Goal: Task Accomplishment & Management: Manage account settings

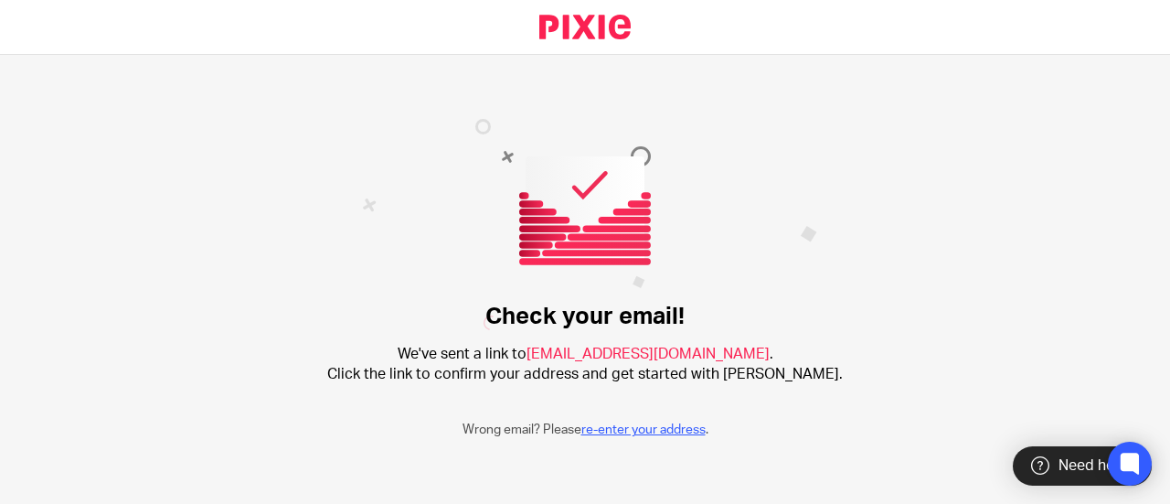
click at [644, 432] on link "re-enter your address" at bounding box center [644, 429] width 124 height 13
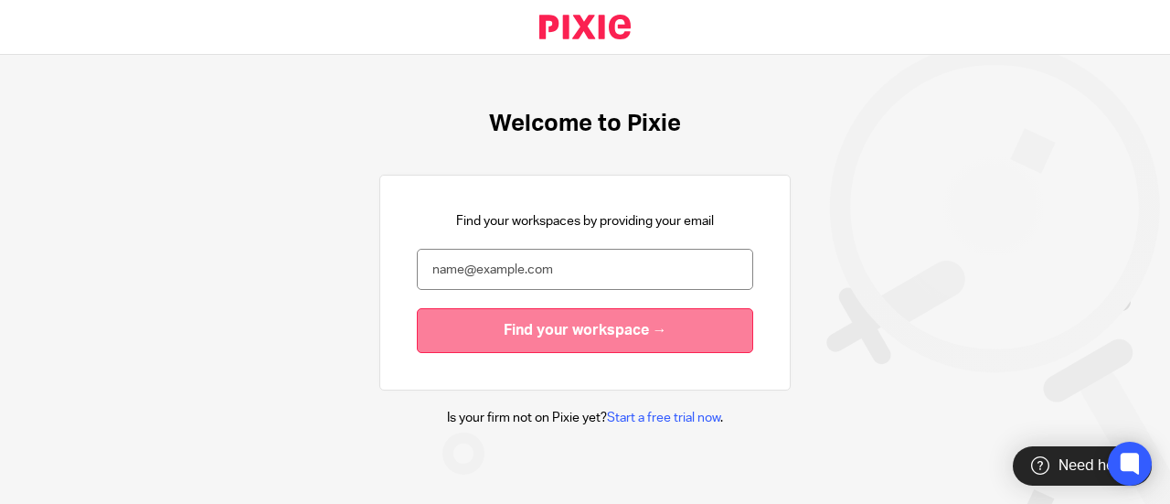
click at [585, 323] on input "Find your workspace →" at bounding box center [585, 330] width 336 height 45
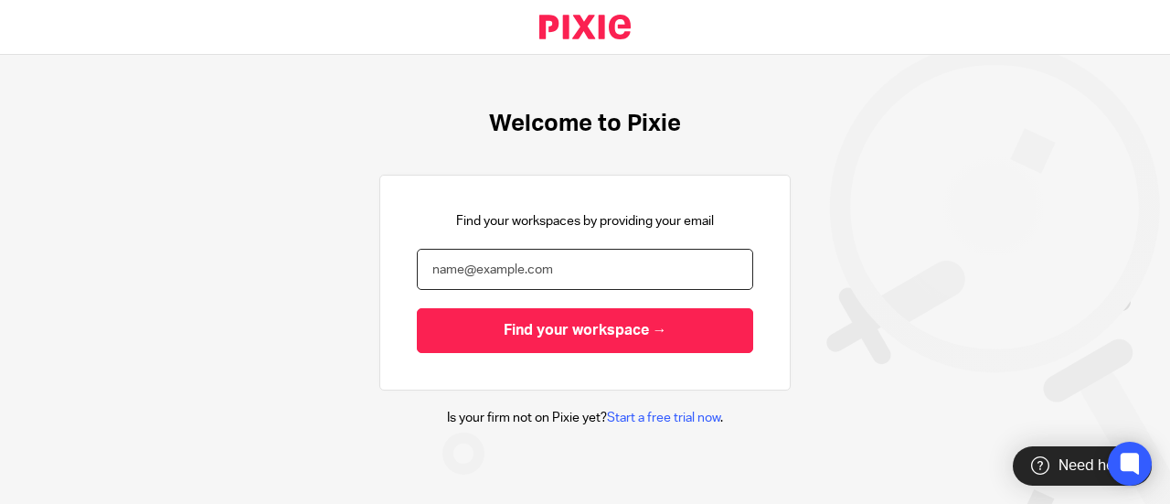
click at [510, 279] on input "email" at bounding box center [585, 269] width 336 height 41
type input "[EMAIL_ADDRESS][DOMAIN_NAME]"
click at [417, 308] on input "Find your workspace →" at bounding box center [585, 330] width 336 height 45
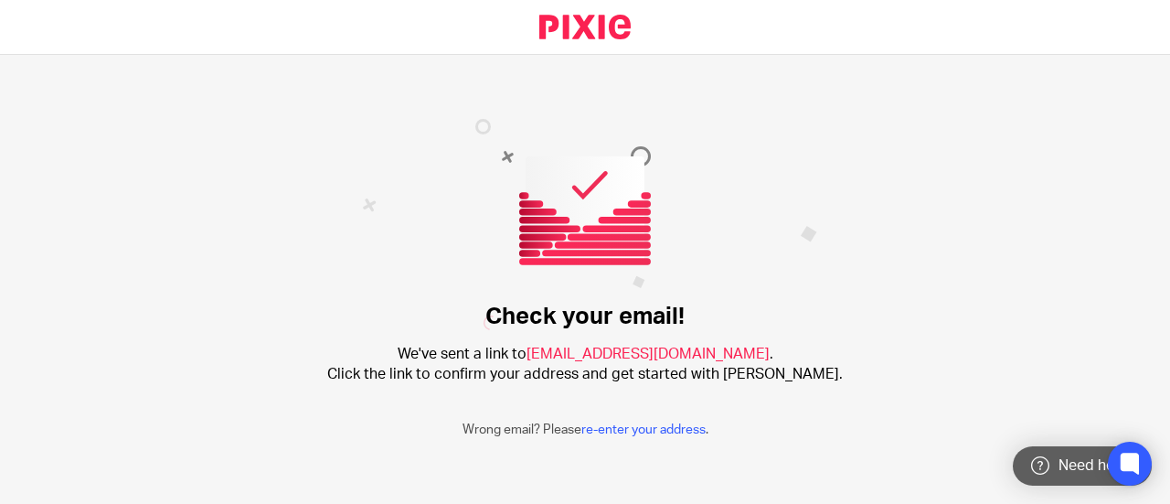
click at [1088, 475] on div "Need help?" at bounding box center [1082, 465] width 139 height 39
click at [1046, 482] on div "Need help?" at bounding box center [1082, 465] width 139 height 39
drag, startPoint x: 982, startPoint y: 375, endPoint x: 969, endPoint y: 379, distance: 13.6
click at [982, 375] on div "Check your email! We've sent a link to onboarding@riseaccounting.co.uk . Click …" at bounding box center [585, 279] width 1170 height 449
click at [1137, 458] on icon at bounding box center [1130, 463] width 14 height 14
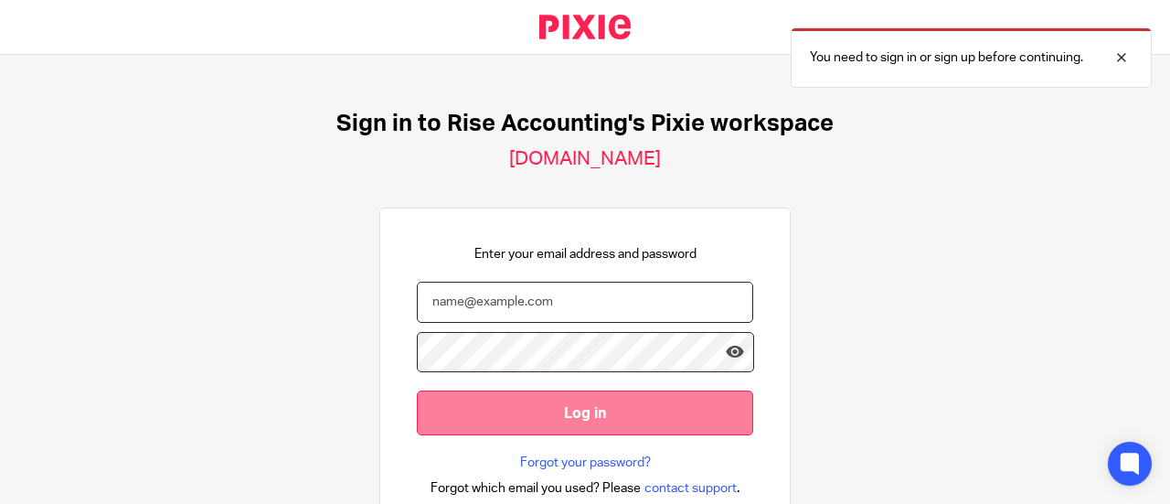
type input "[EMAIL_ADDRESS][DOMAIN_NAME]"
click at [633, 408] on input "Log in" at bounding box center [585, 412] width 336 height 45
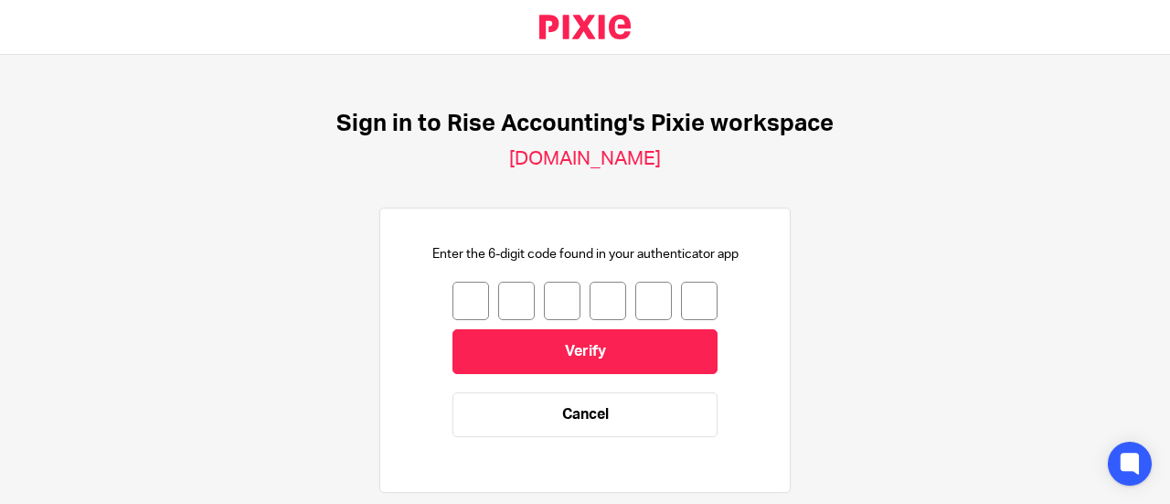
click at [468, 294] on input "number" at bounding box center [471, 301] width 37 height 38
click at [455, 301] on input "number" at bounding box center [471, 301] width 37 height 38
type input "8"
type input "2"
type input "3"
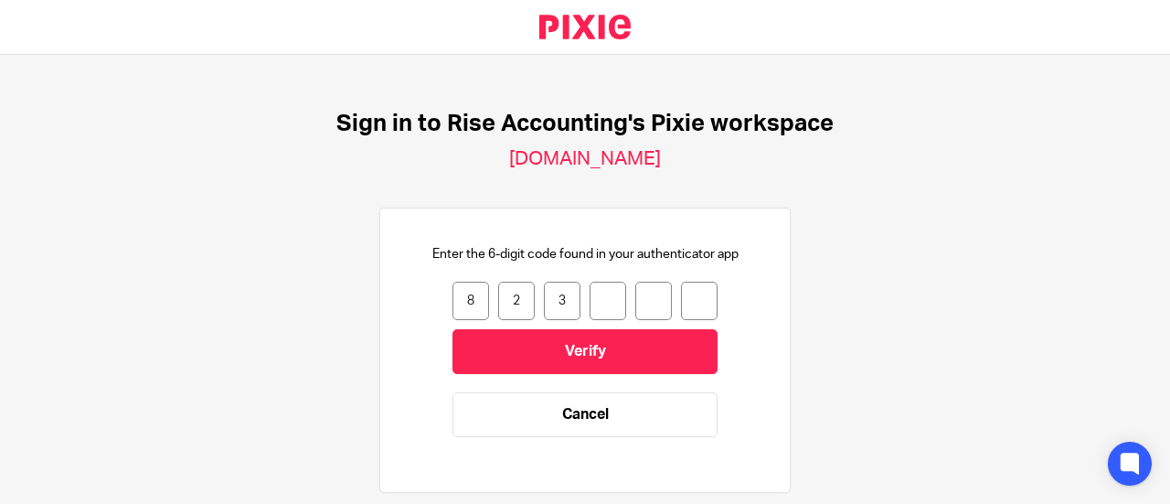
type input "7"
type input "2"
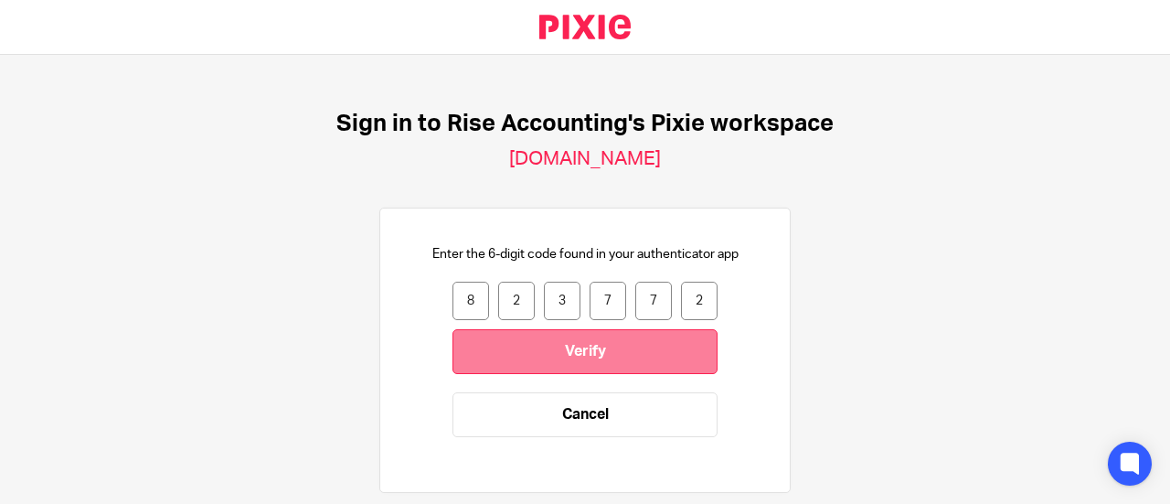
click at [471, 334] on input "Verify" at bounding box center [585, 351] width 265 height 45
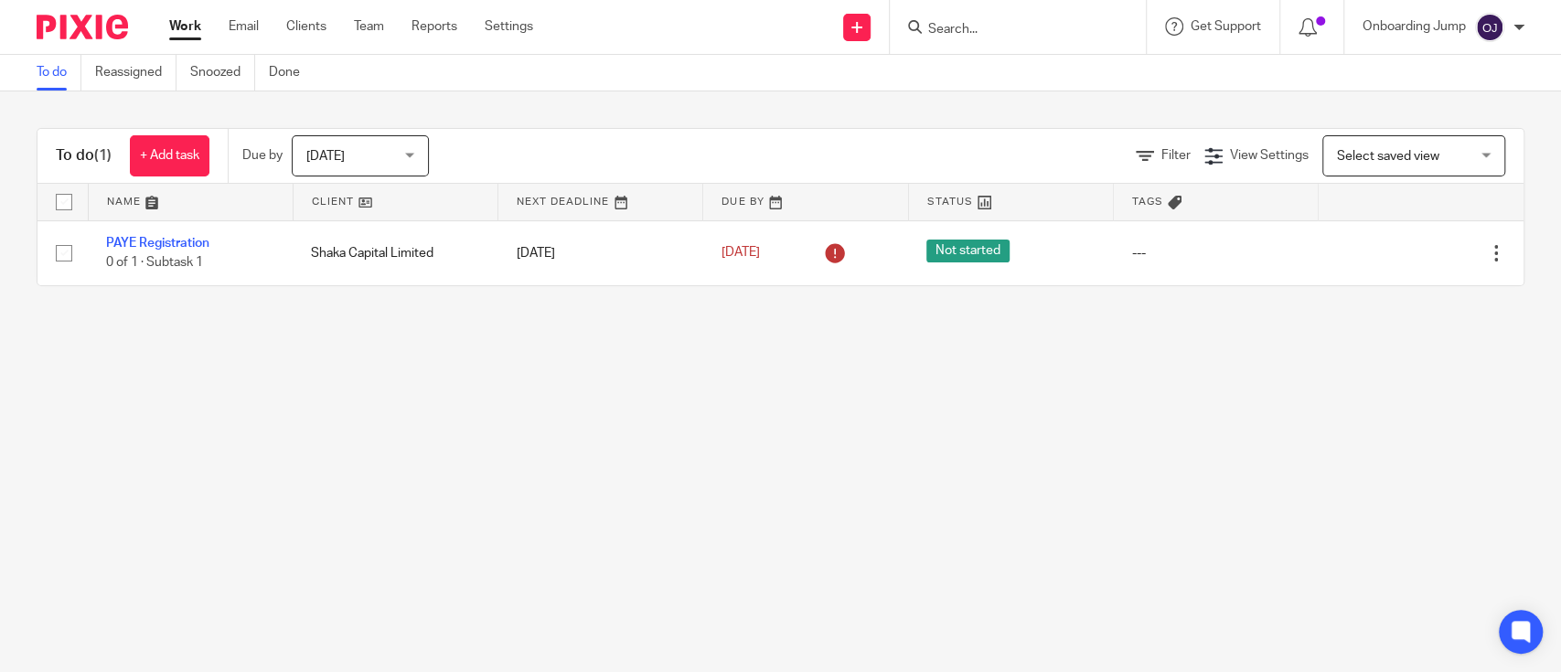
drag, startPoint x: 579, startPoint y: 1, endPoint x: 755, endPoint y: 455, distance: 487.5
click at [755, 455] on main "To do Reassigned Snoozed Done To do (1) + Add task Due by Today Today Today Tom…" at bounding box center [780, 336] width 1561 height 672
